Goal: Find specific fact: Find specific fact

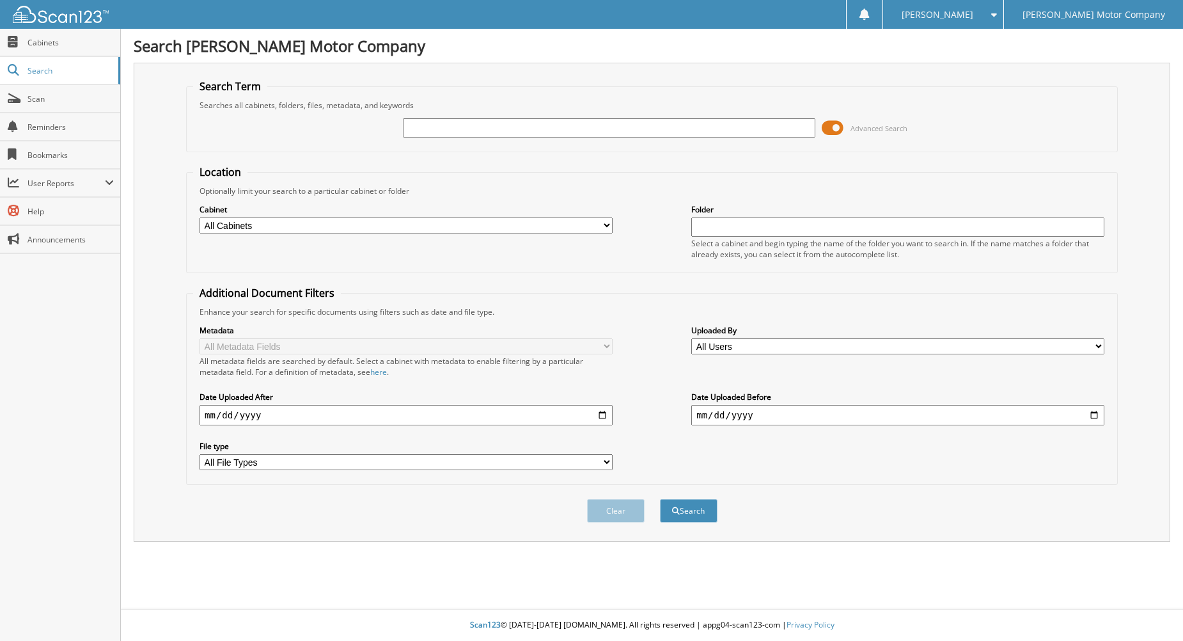
click at [472, 132] on input "text" at bounding box center [609, 127] width 413 height 19
paste input "287676"
type input "287676"
click at [828, 126] on span at bounding box center [832, 127] width 22 height 19
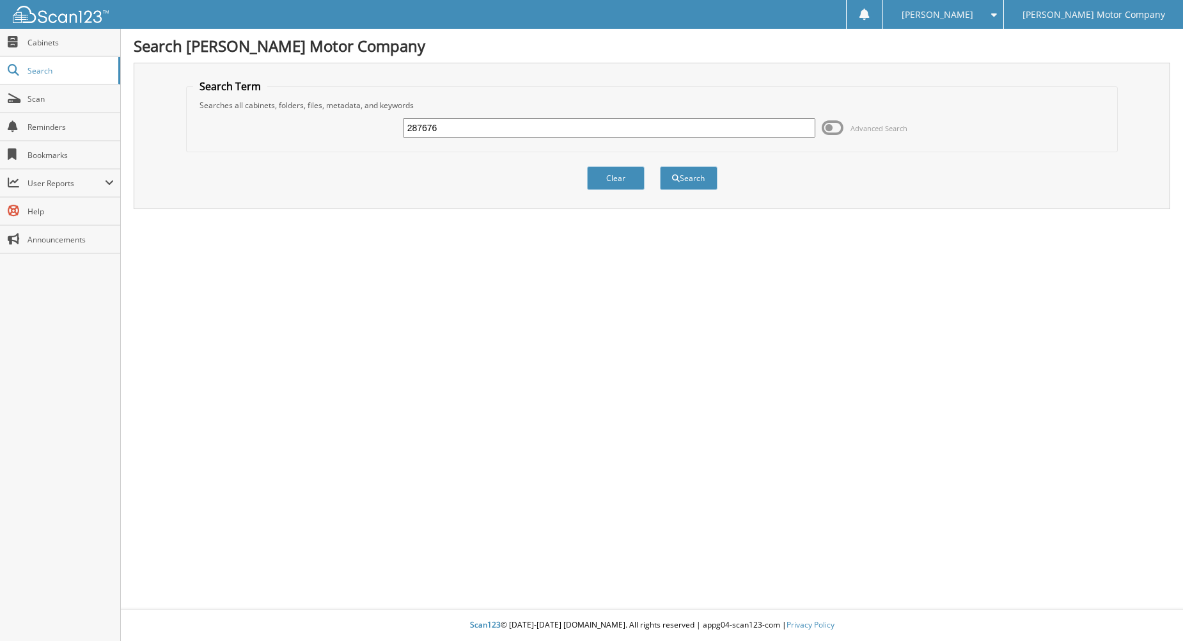
click at [828, 126] on span at bounding box center [832, 127] width 22 height 19
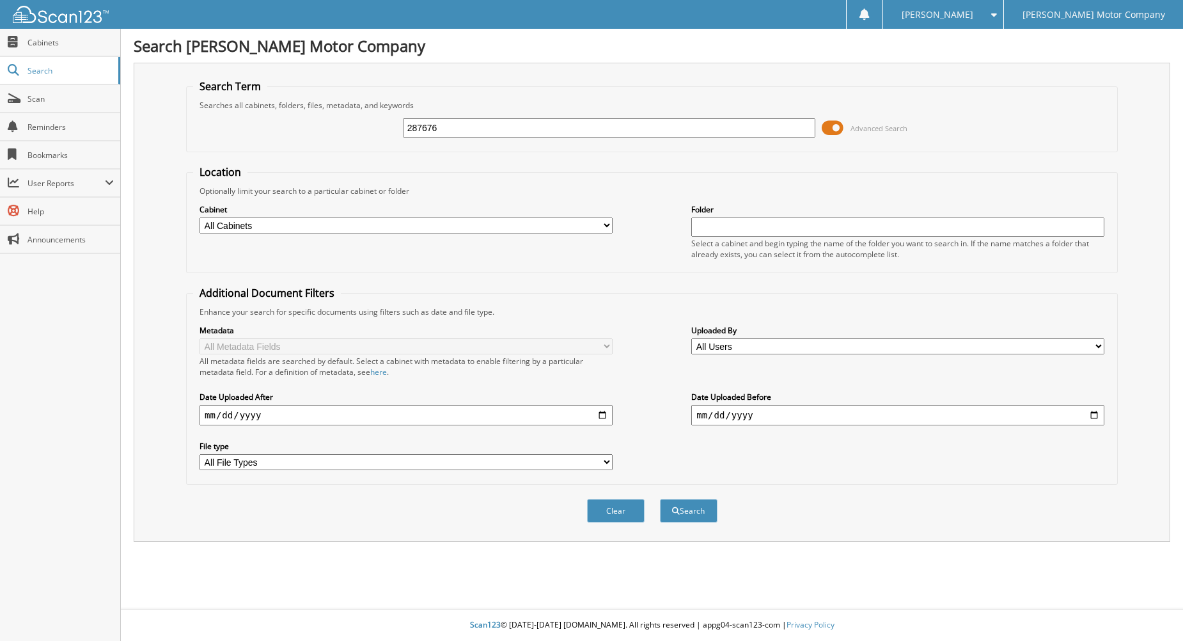
click at [575, 134] on input "287676" at bounding box center [609, 127] width 413 height 19
click at [660, 499] on button "Search" at bounding box center [689, 511] width 58 height 24
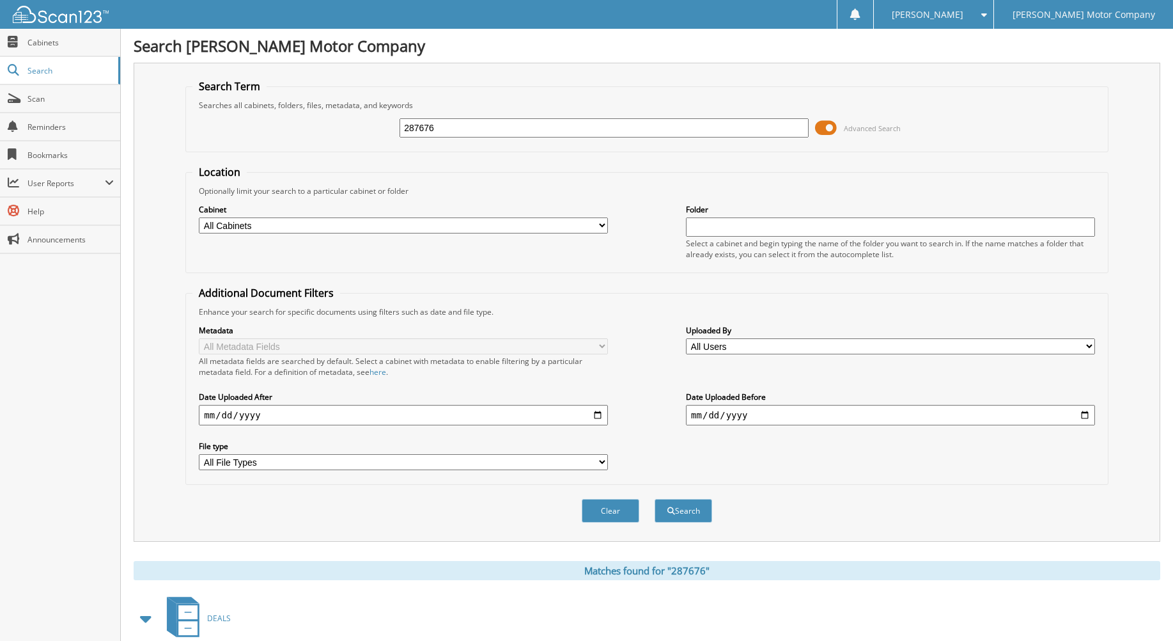
scroll to position [249, 0]
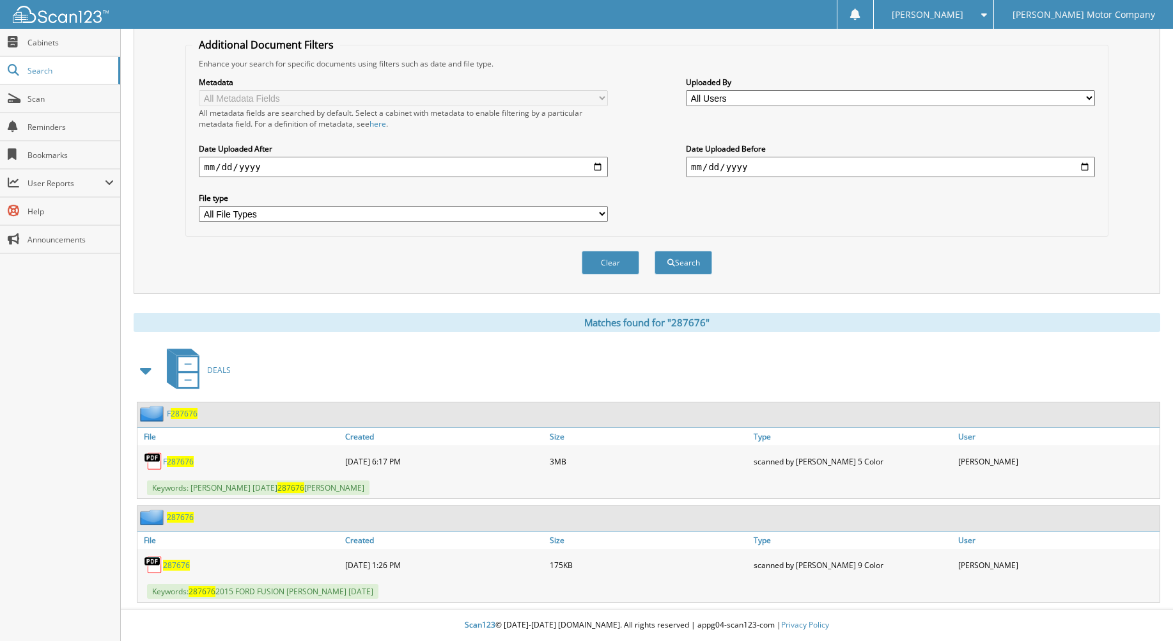
click at [182, 411] on span "287676" at bounding box center [184, 413] width 27 height 11
